Goal: Task Accomplishment & Management: Manage account settings

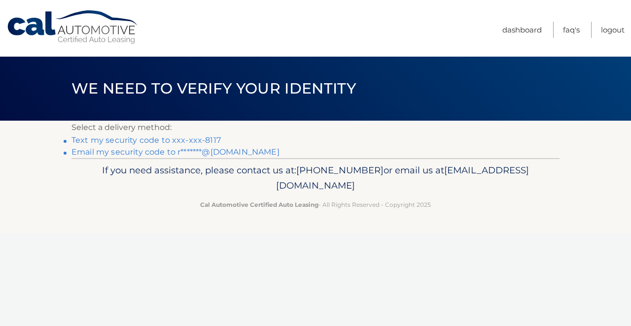
click at [214, 138] on link "Text my security code to xxx-xxx-8117" at bounding box center [145, 140] width 149 height 9
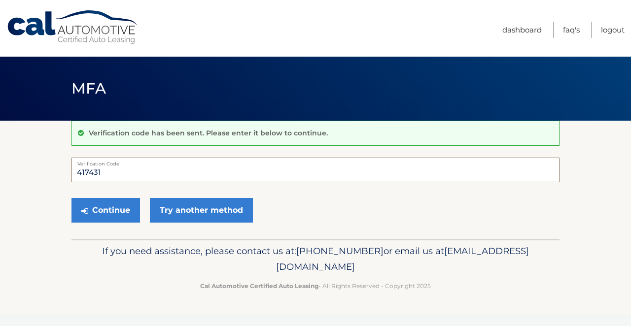
type input "417431"
click at [105, 210] on button "Continue" at bounding box center [105, 210] width 69 height 25
click at [118, 209] on button "Continue" at bounding box center [105, 210] width 69 height 25
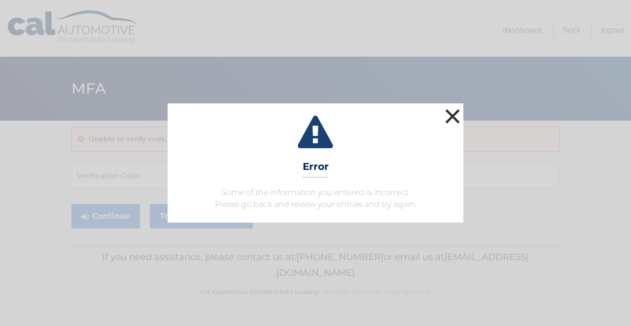
click at [453, 116] on button "×" at bounding box center [453, 116] width 20 height 20
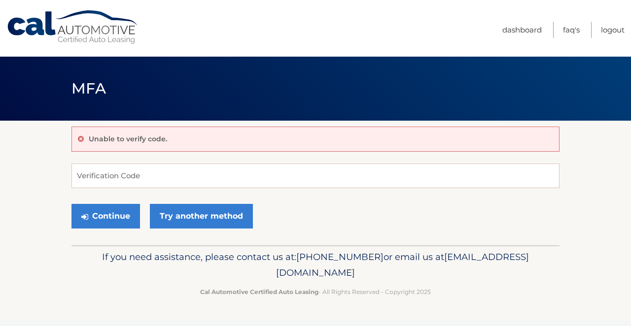
click at [281, 190] on form "Verification Code Continue Try another method" at bounding box center [315, 199] width 488 height 70
click at [281, 182] on input "Verification Code" at bounding box center [315, 176] width 488 height 25
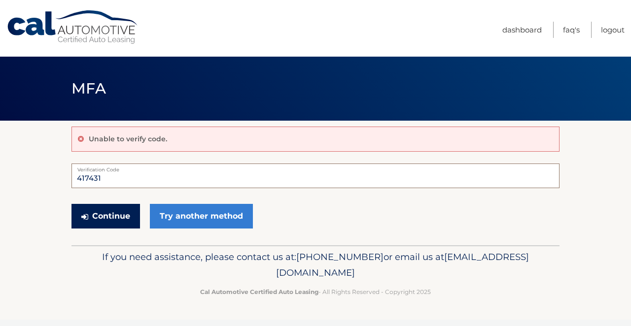
type input "417431"
click at [91, 217] on button "Continue" at bounding box center [105, 216] width 69 height 25
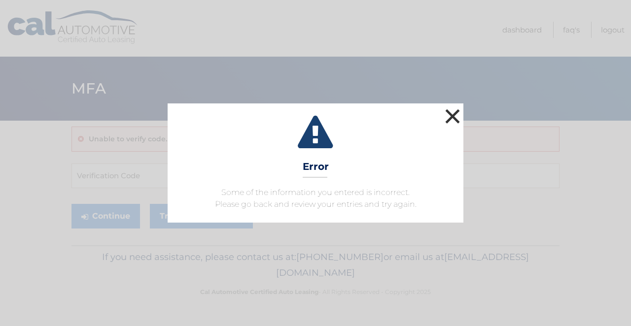
click at [455, 113] on button "×" at bounding box center [453, 116] width 20 height 20
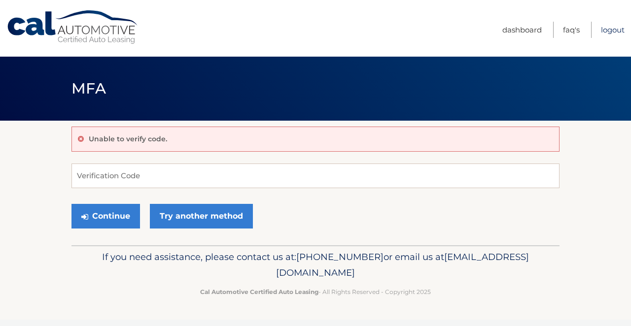
click at [613, 28] on link "Logout" at bounding box center [613, 30] width 24 height 16
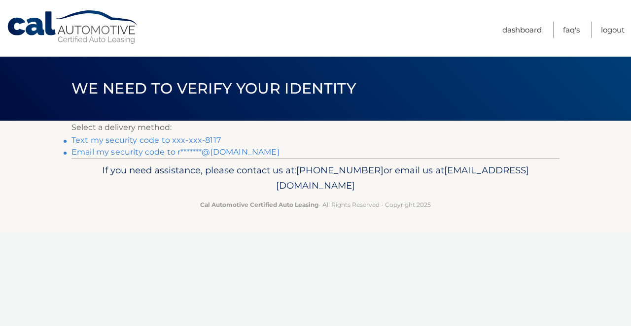
click at [201, 139] on link "Text my security code to xxx-xxx-8117" at bounding box center [145, 140] width 149 height 9
